Goal: Information Seeking & Learning: Learn about a topic

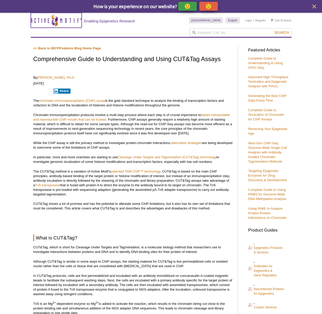
click at [58, 23] on icon "Active Motif Logo" at bounding box center [56, 20] width 51 height 12
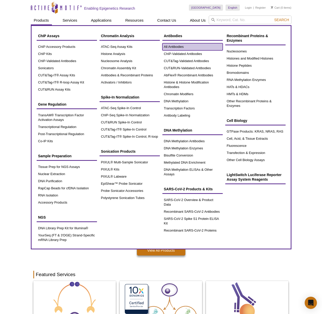
click at [179, 44] on link "All Antibodies" at bounding box center [193, 46] width 60 height 7
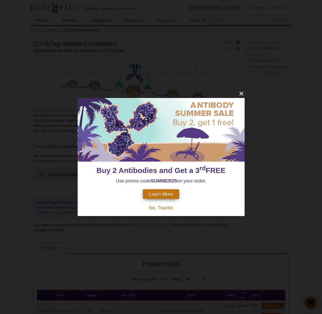
click at [157, 191] on div "Learn More" at bounding box center [161, 195] width 36 height 10
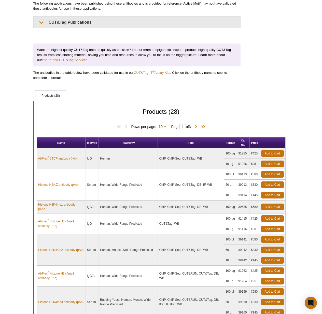
scroll to position [164, 0]
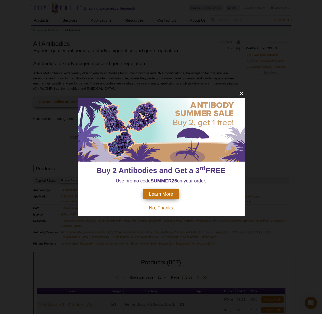
click at [159, 194] on span "Learn More" at bounding box center [161, 195] width 24 height 6
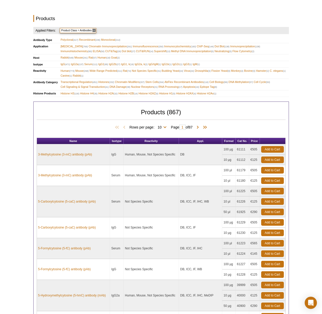
scroll to position [145, 0]
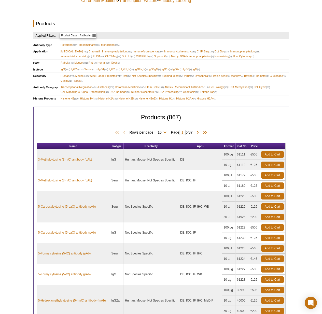
click at [84, 81] on span "Rabbit (1)" at bounding box center [78, 80] width 11 height 5
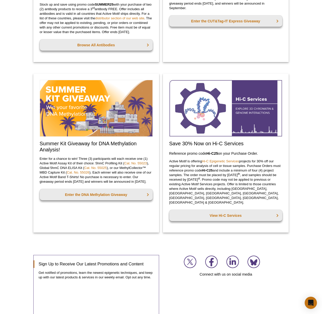
scroll to position [461, 0]
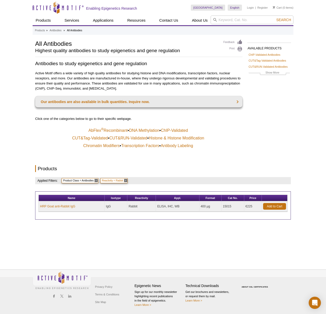
click at [100, 181] on span "Reactivity = Rabbit" at bounding box center [114, 180] width 28 height 5
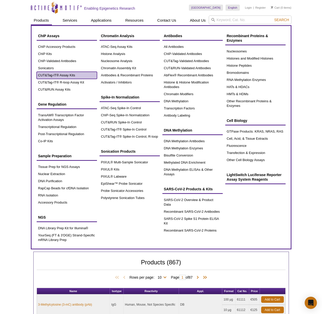
click at [61, 77] on link "CUT&Tag-IT® Assay Kits" at bounding box center [67, 75] width 60 height 7
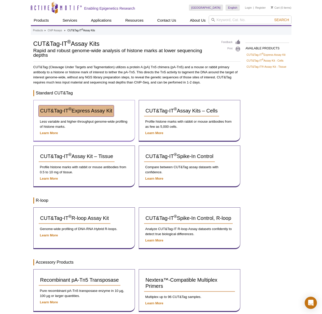
click at [63, 108] on span "CUT&Tag-IT ® Express Assay Kit" at bounding box center [76, 111] width 72 height 6
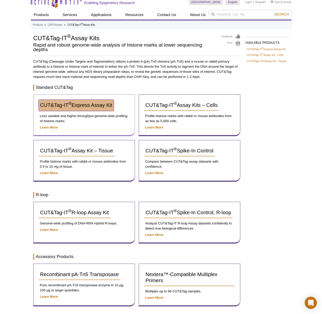
scroll to position [7, 0]
